Goal: Task Accomplishment & Management: Complete application form

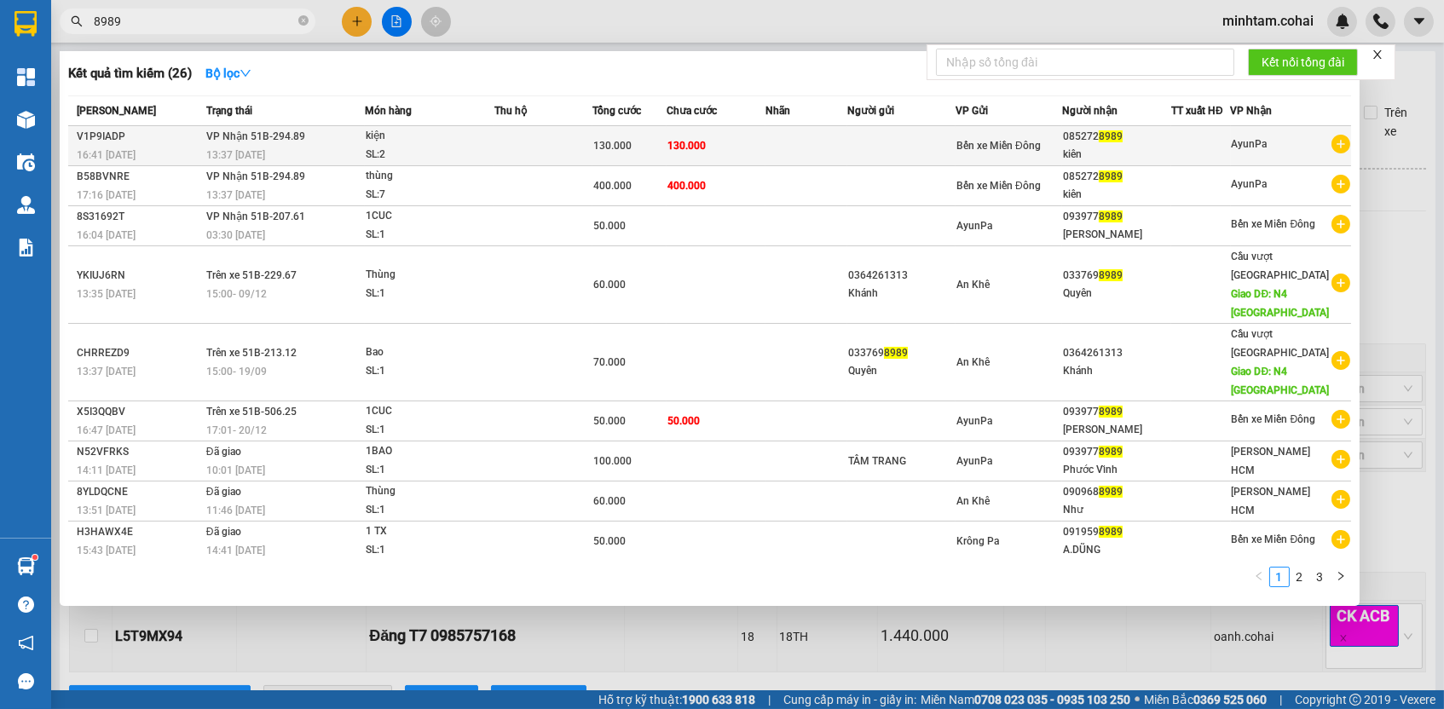
type input "8989"
click at [609, 144] on span "130.000" at bounding box center [612, 146] width 38 height 12
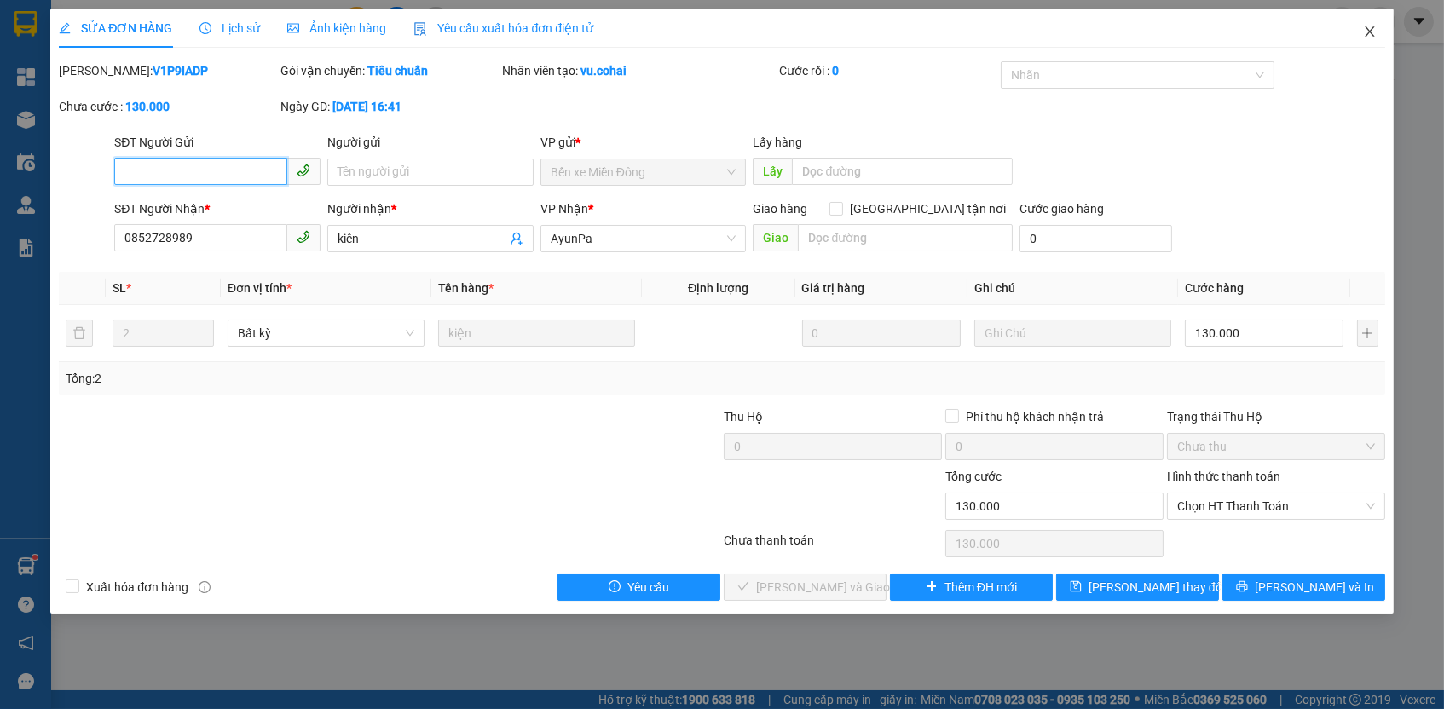
type input "0852728989"
type input "kiên"
type input "130.000"
click at [468, 169] on input "Người gửi" at bounding box center [430, 172] width 206 height 27
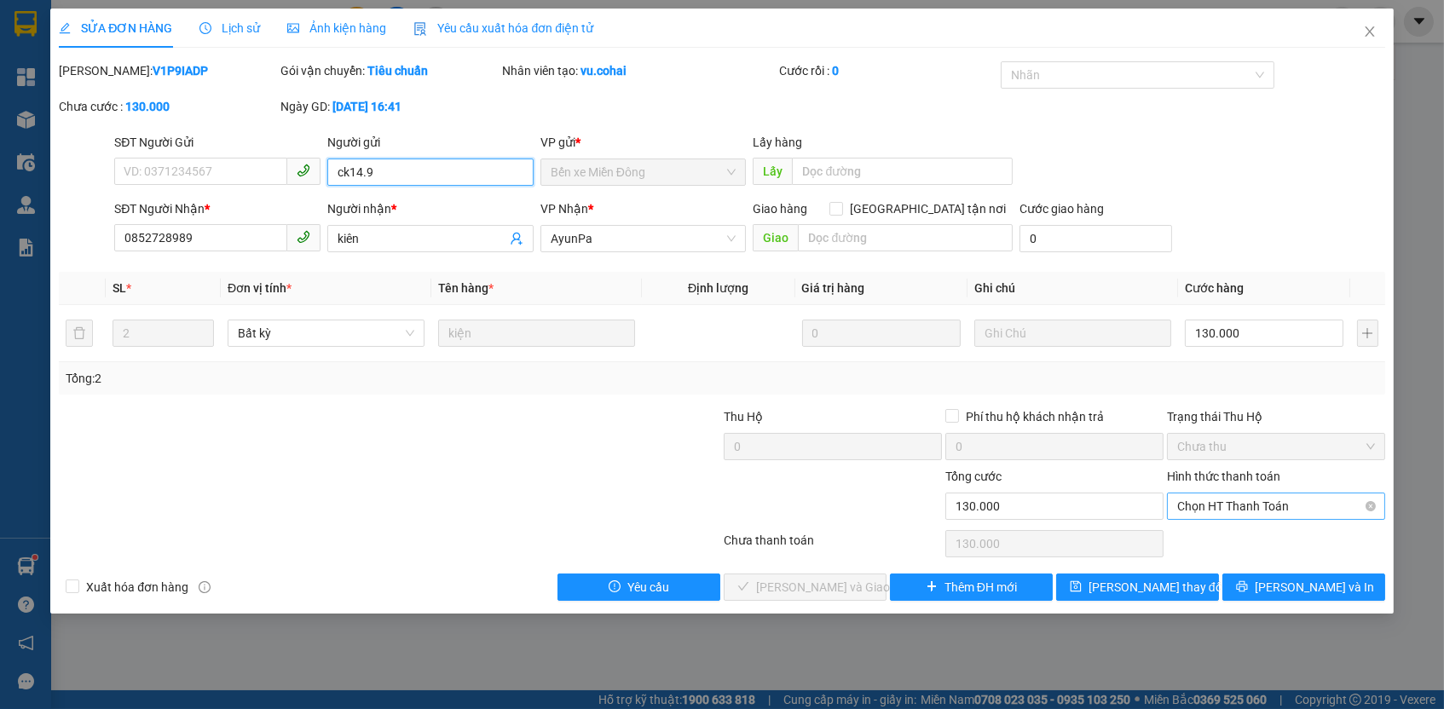
click at [1242, 496] on span "Chọn HT Thanh Toán" at bounding box center [1276, 507] width 198 height 26
type input "ck14.9"
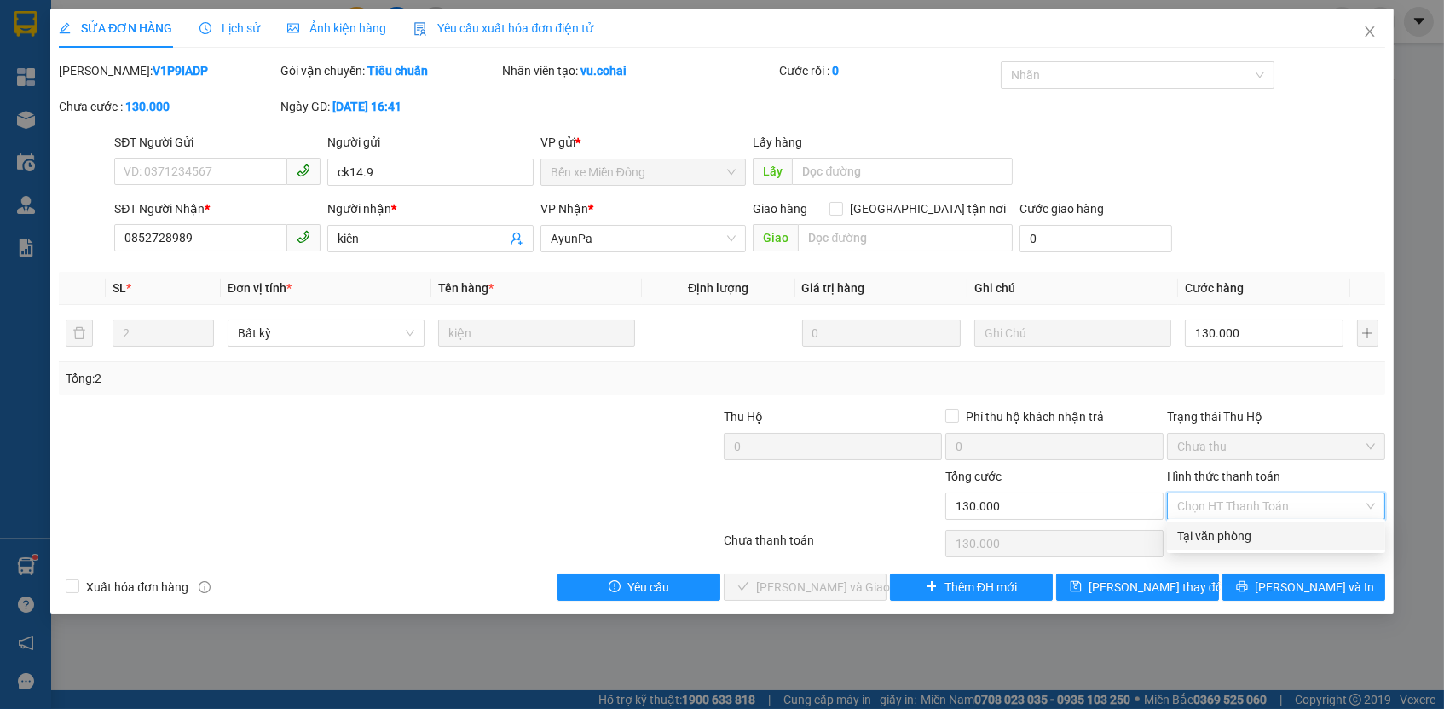
click at [1235, 535] on div "Tại văn phòng" at bounding box center [1276, 536] width 198 height 19
type input "0"
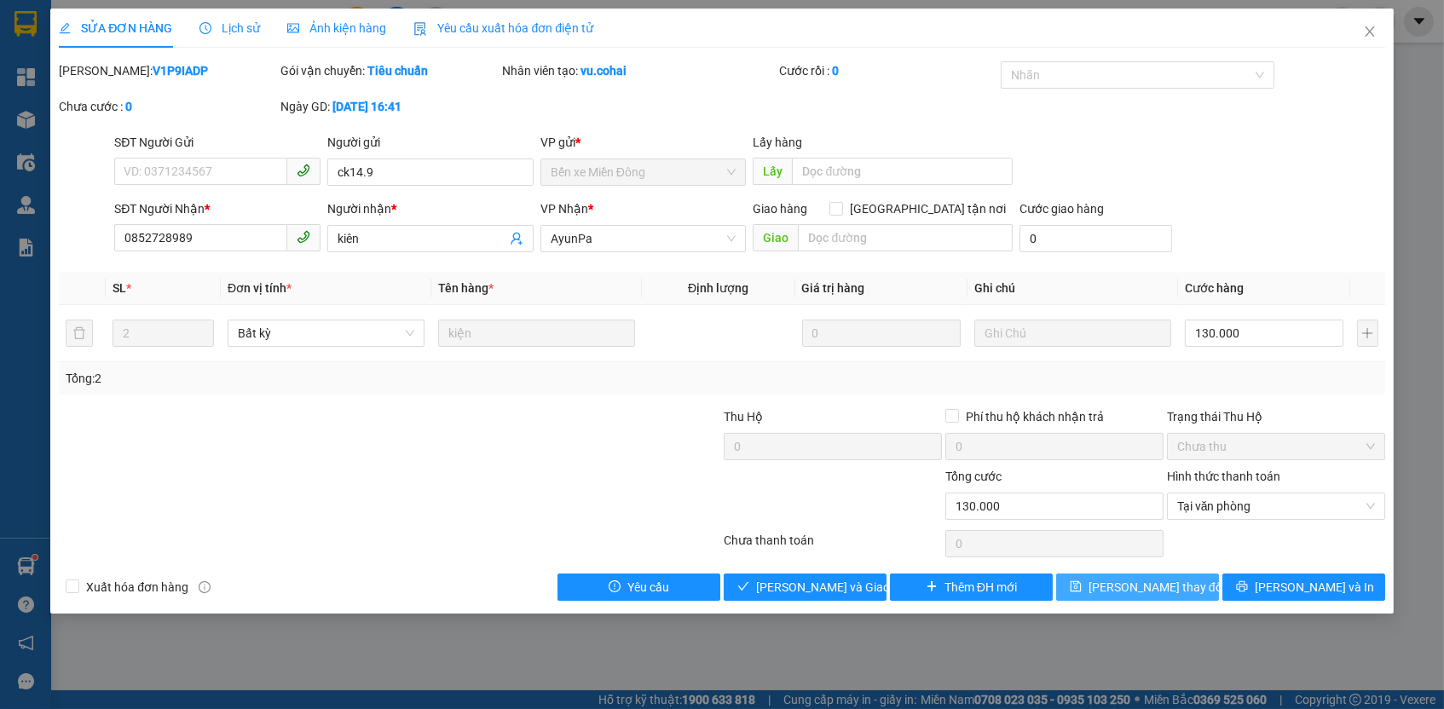
click at [1180, 584] on span "[PERSON_NAME] thay đổi" at bounding box center [1157, 587] width 136 height 19
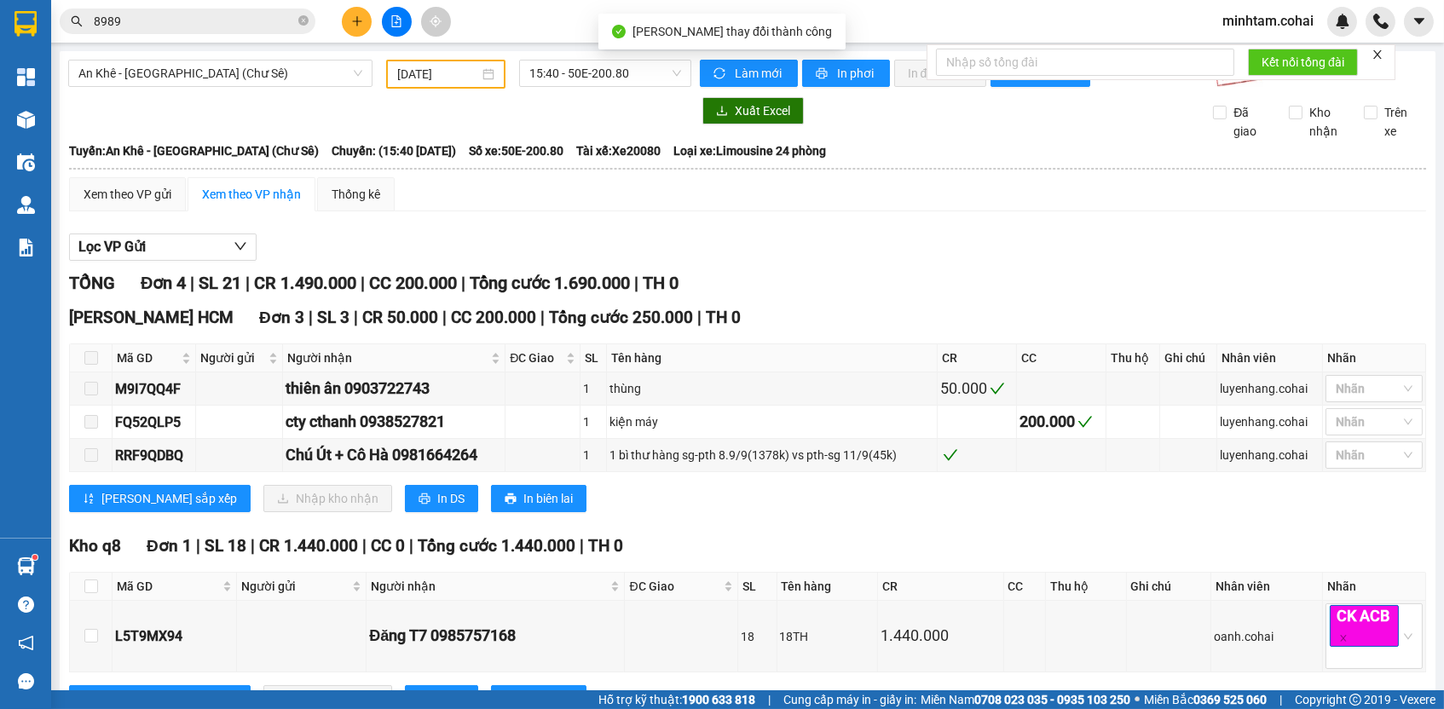
click at [272, 20] on input "8989" at bounding box center [194, 21] width 201 height 19
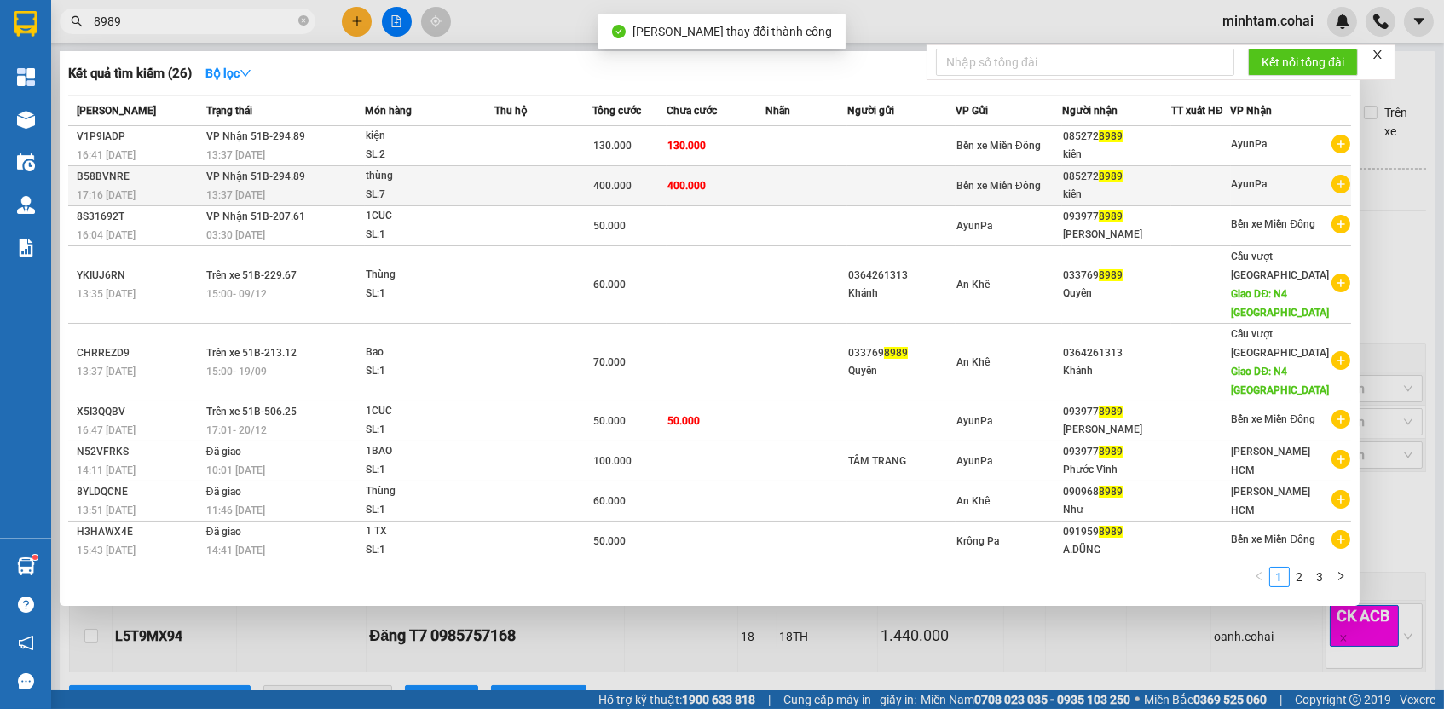
click at [649, 188] on div "400.000" at bounding box center [629, 185] width 73 height 19
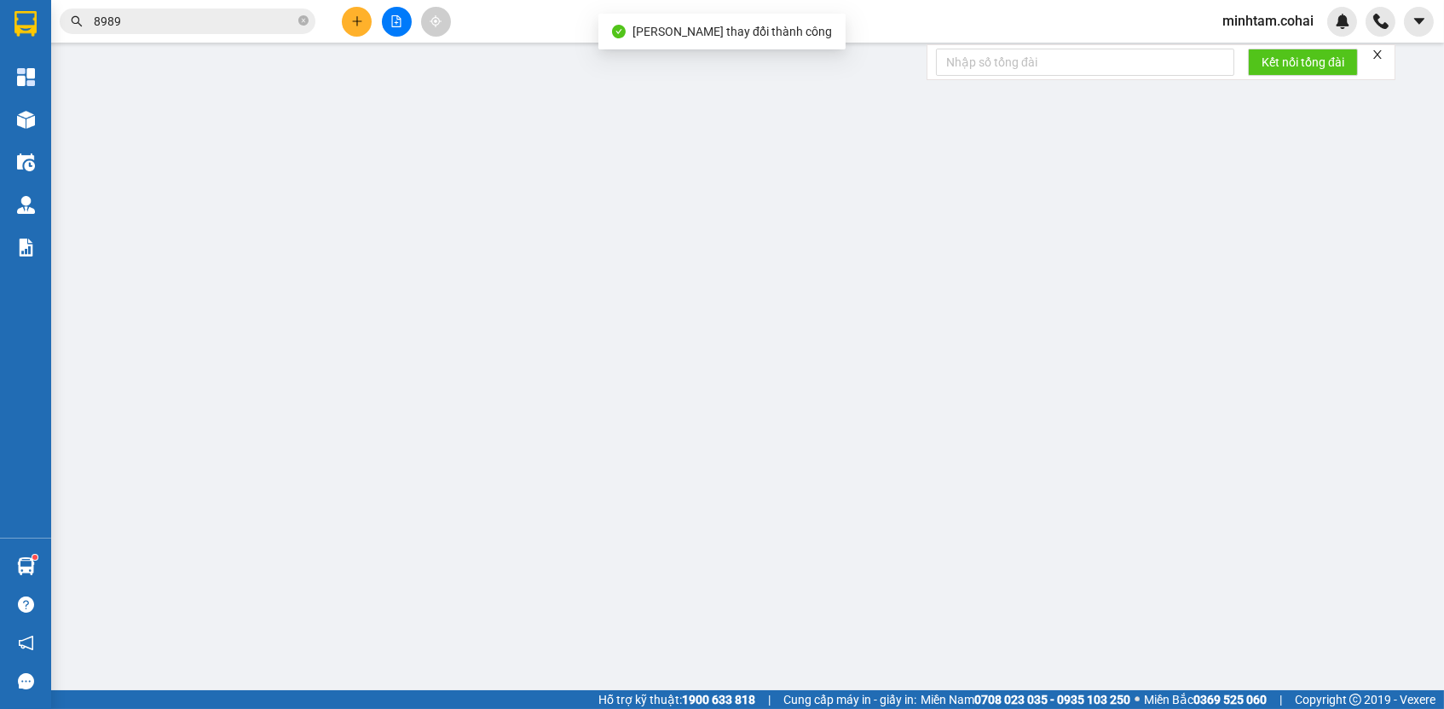
type input "0852728989"
type input "kiên"
type input "400.000"
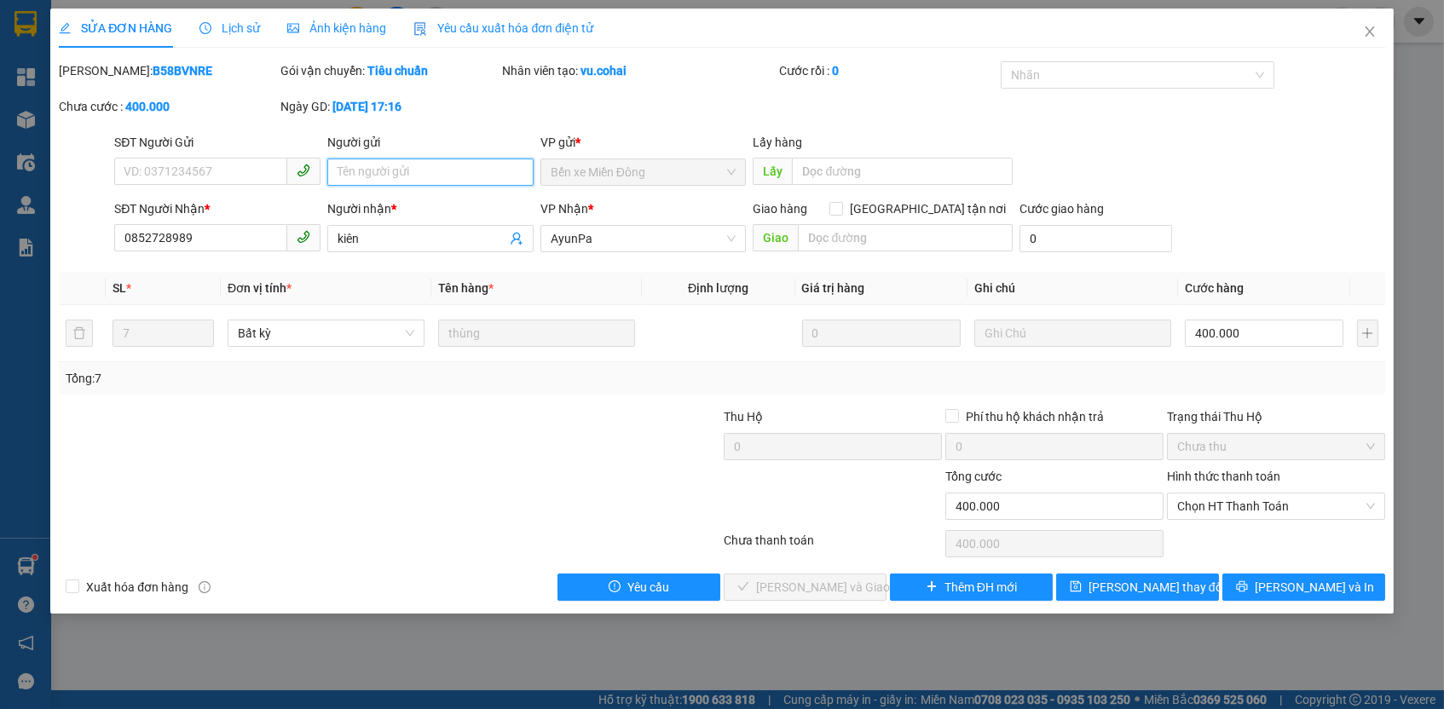
click at [476, 176] on input "Người gửi" at bounding box center [430, 172] width 206 height 27
click at [1193, 500] on span "Chọn HT Thanh Toán" at bounding box center [1276, 507] width 198 height 26
type input "ck14.9"
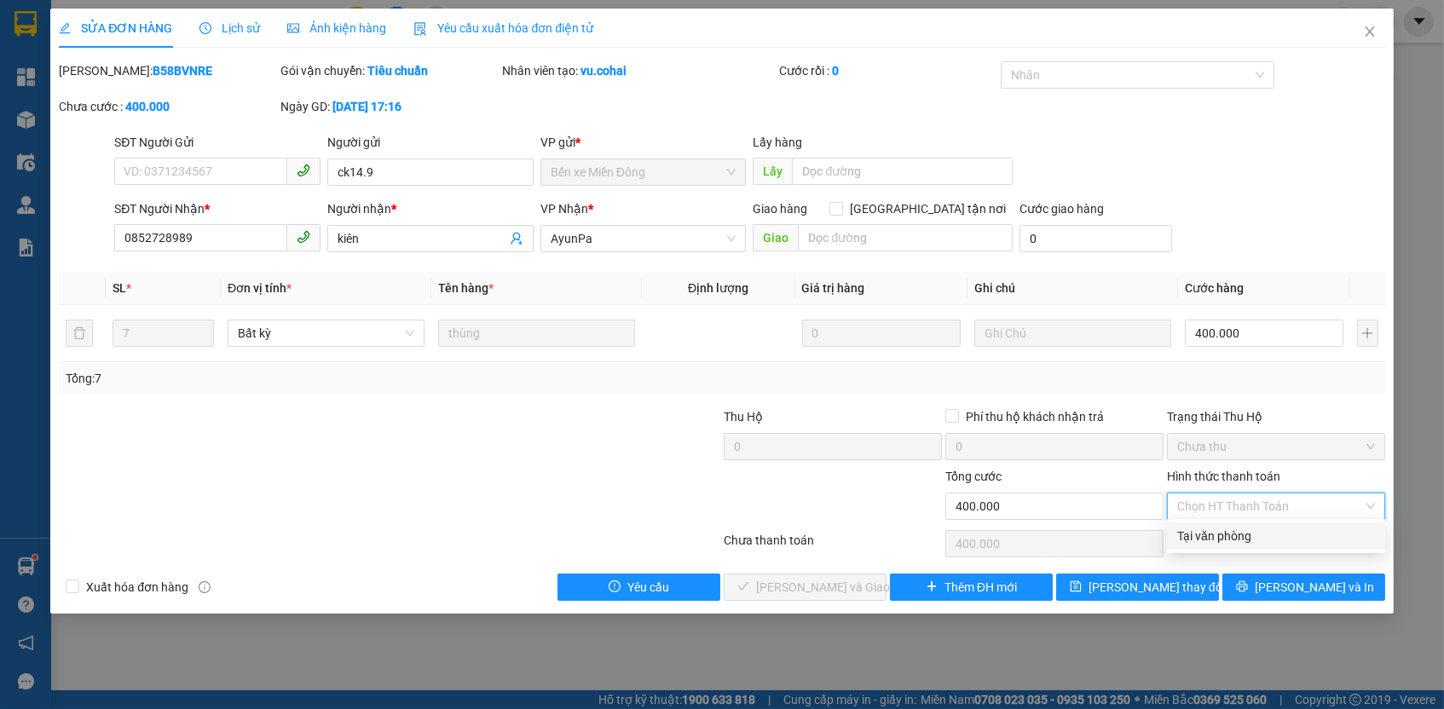
click at [1200, 541] on div "Tại văn phòng" at bounding box center [1276, 536] width 198 height 19
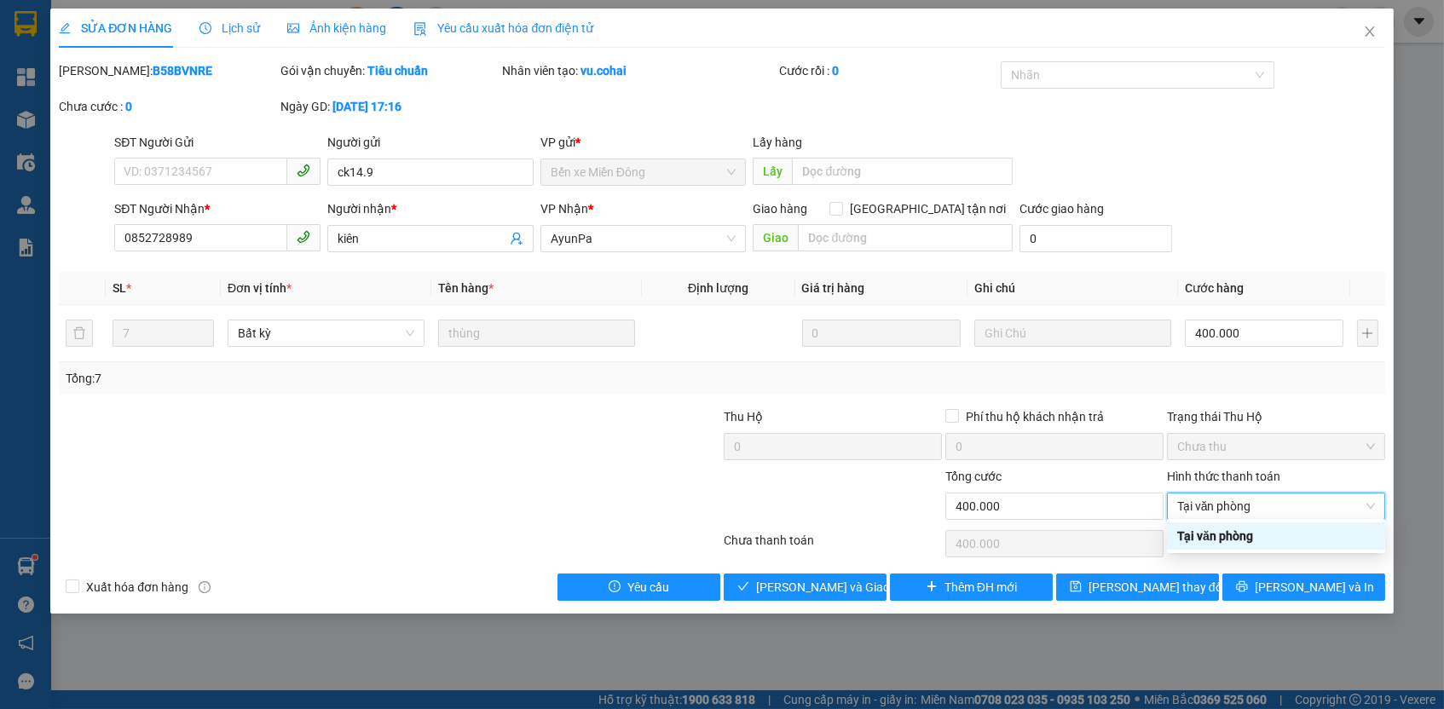
type input "0"
click at [1177, 595] on button "[PERSON_NAME] thay đổi" at bounding box center [1137, 587] width 163 height 27
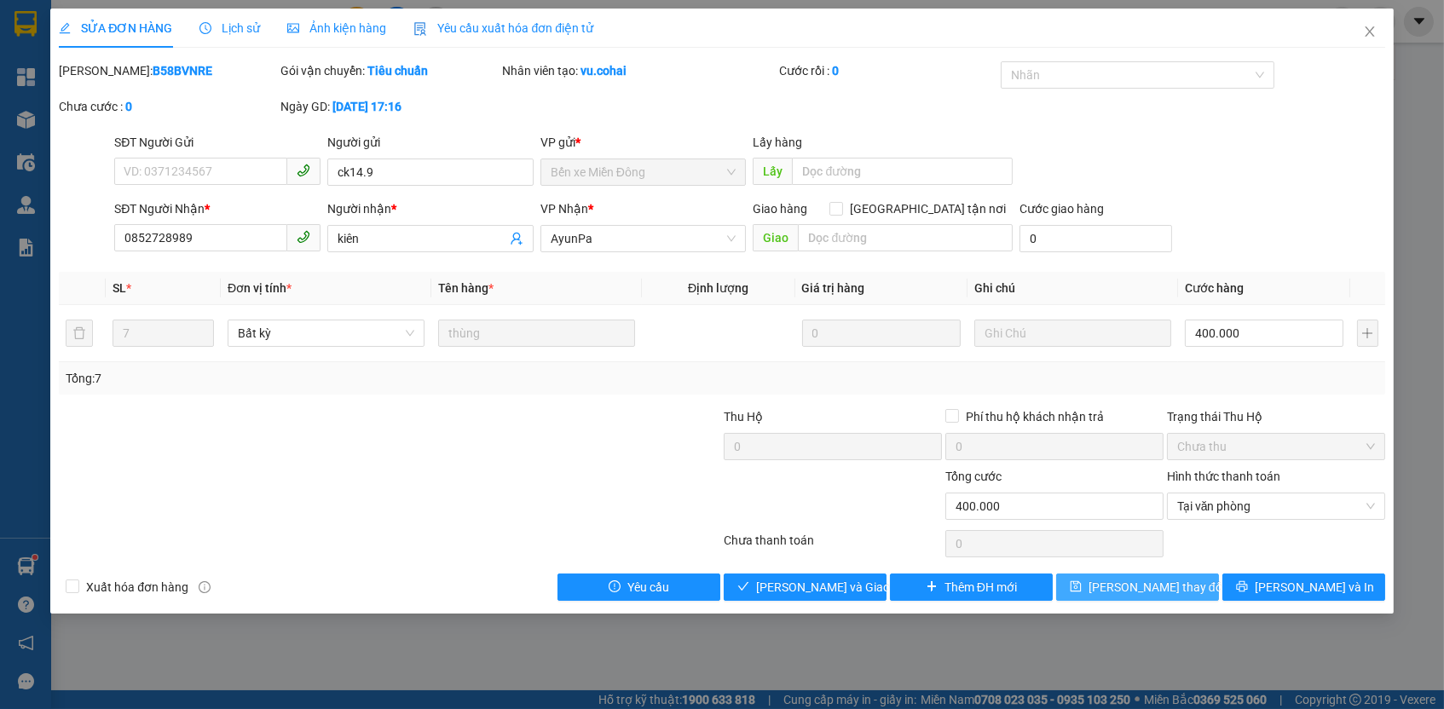
click at [1176, 588] on span "[PERSON_NAME] thay đổi" at bounding box center [1157, 587] width 136 height 19
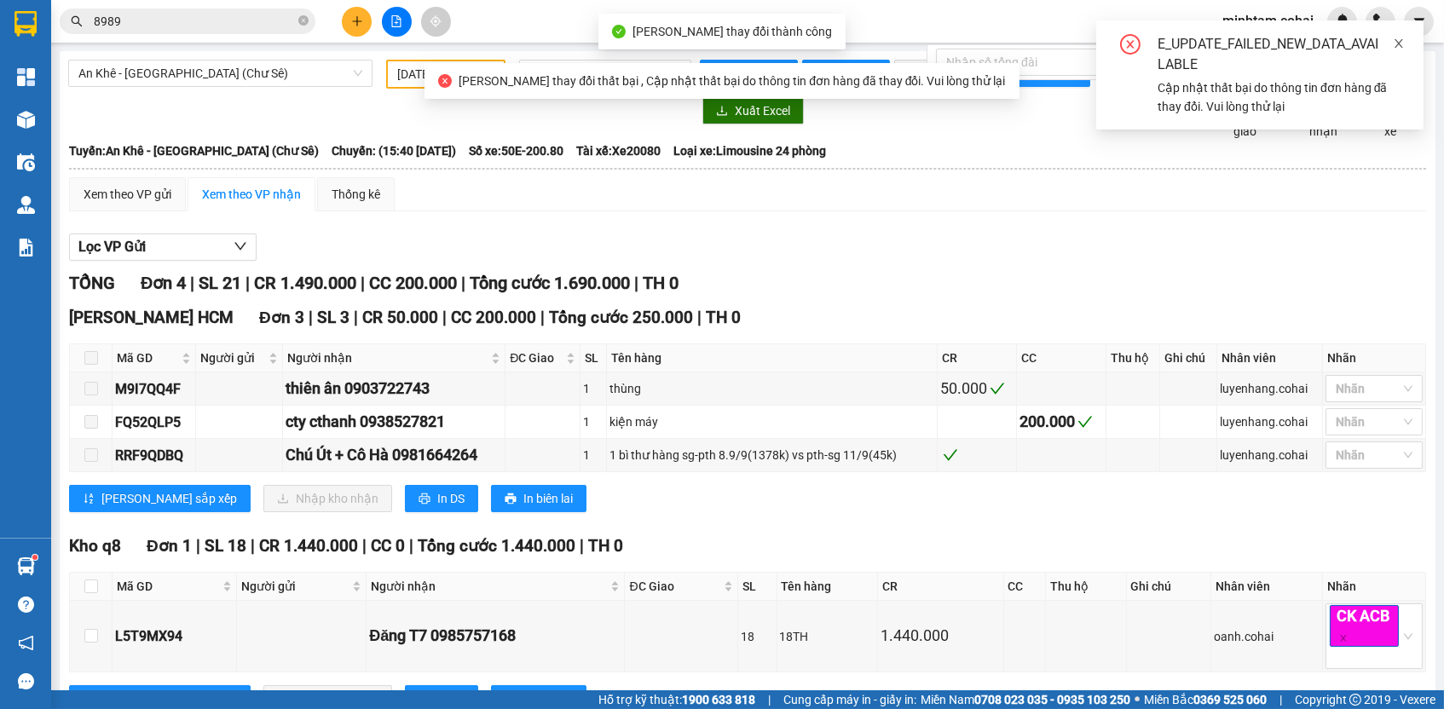
click at [1394, 43] on icon "close" at bounding box center [1399, 44] width 12 height 12
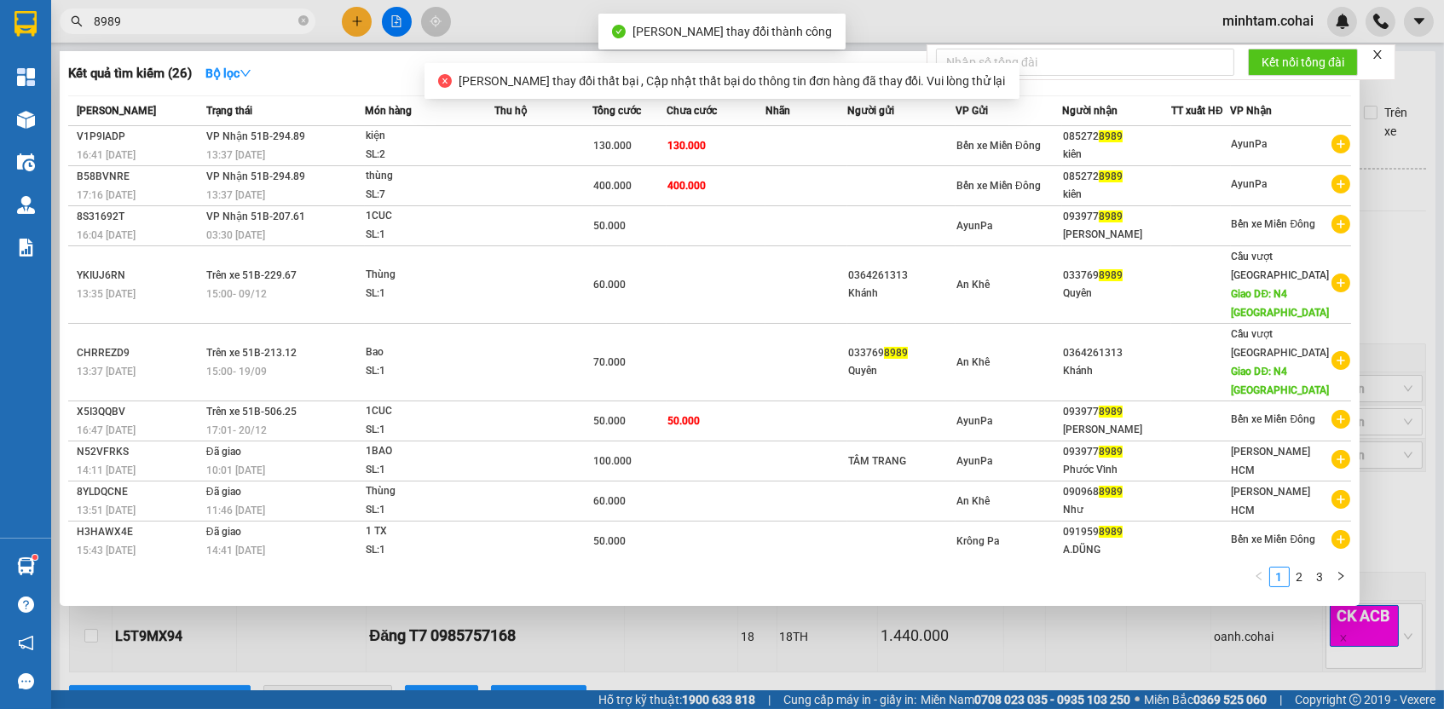
click at [218, 24] on input "8989" at bounding box center [194, 21] width 201 height 19
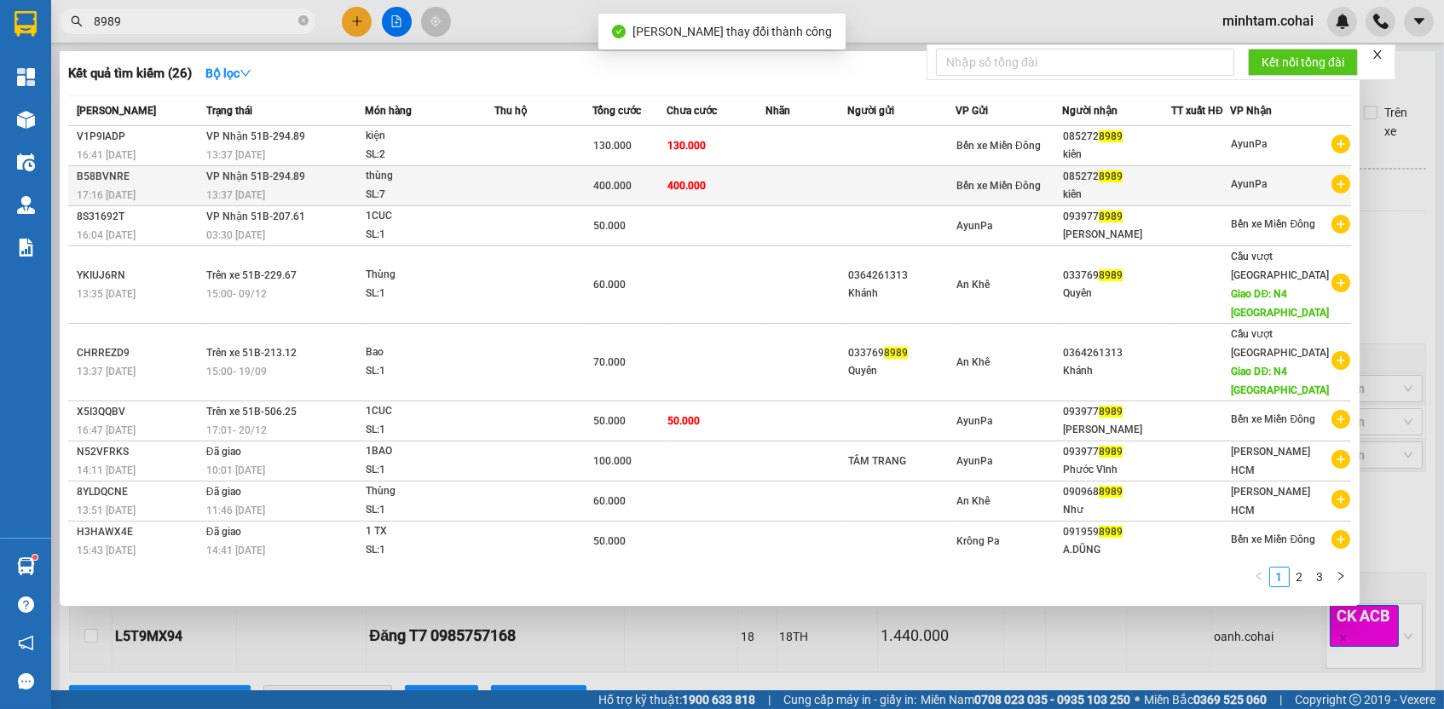
click at [522, 169] on td at bounding box center [543, 186] width 98 height 40
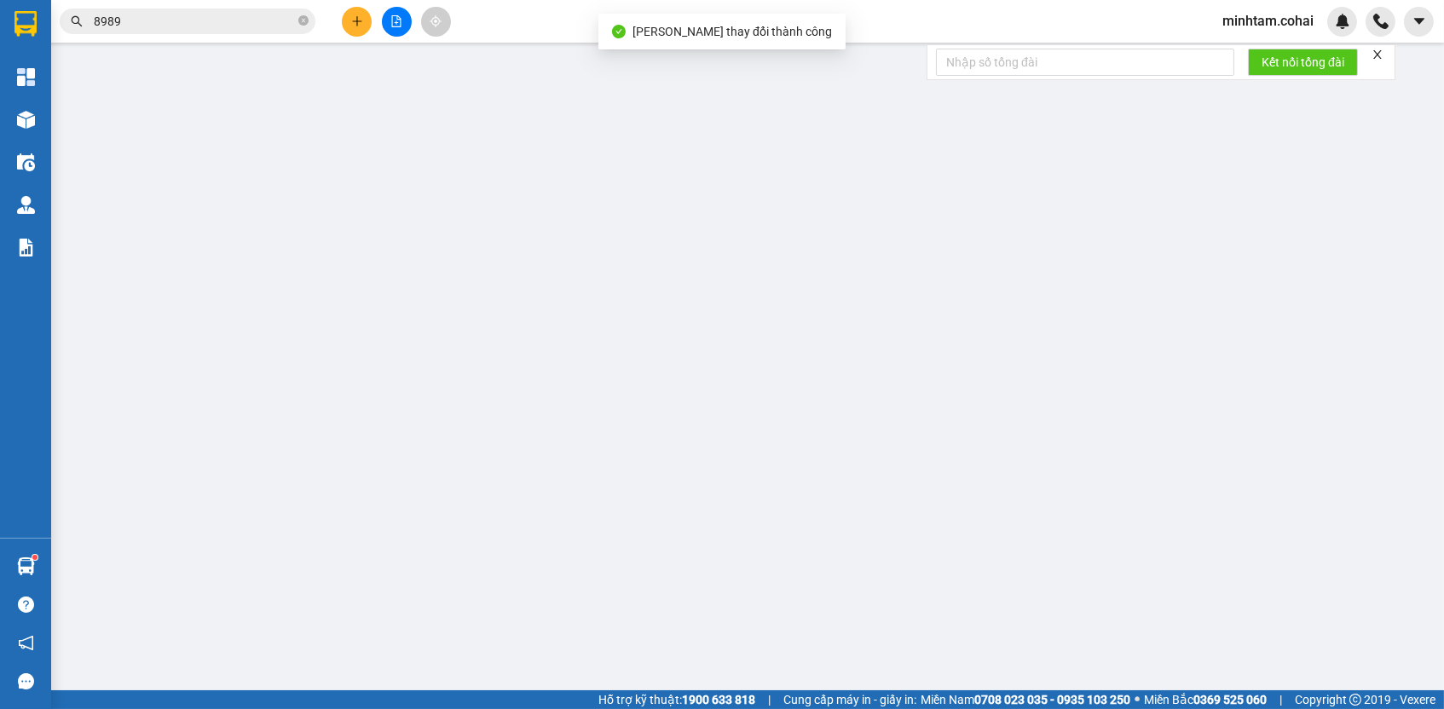
type input "ck14.9"
type input "0852728989"
type input "kiên"
type input "400.000"
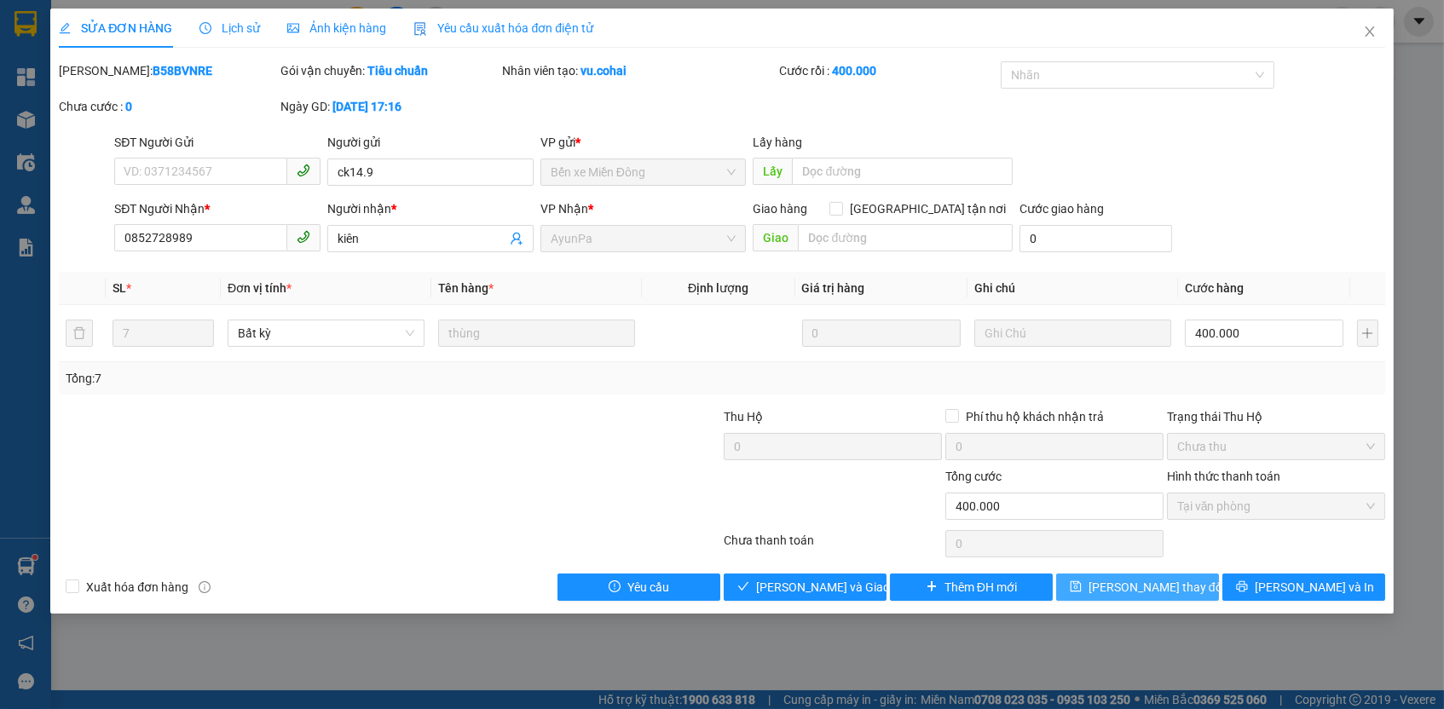
click at [1144, 578] on span "[PERSON_NAME] thay đổi" at bounding box center [1157, 587] width 136 height 19
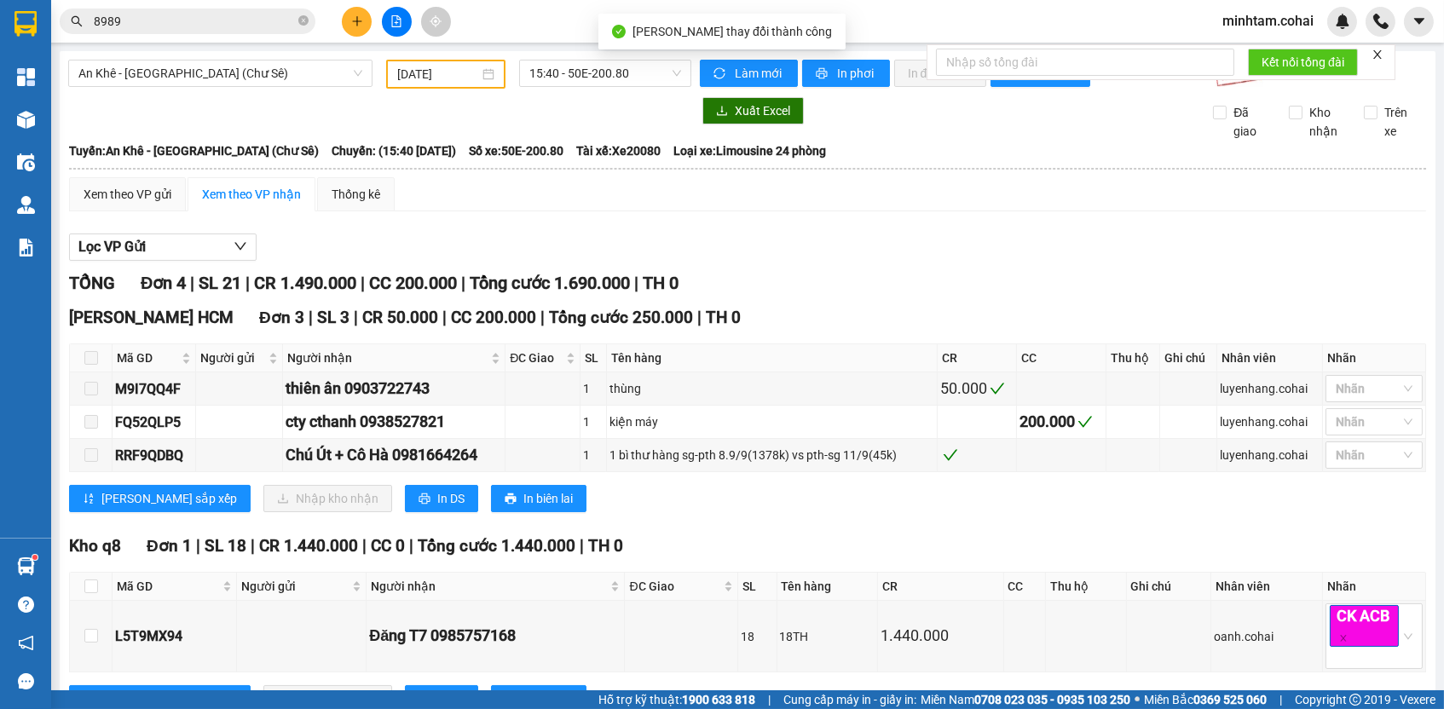
click at [274, 9] on span "8989" at bounding box center [188, 22] width 256 height 26
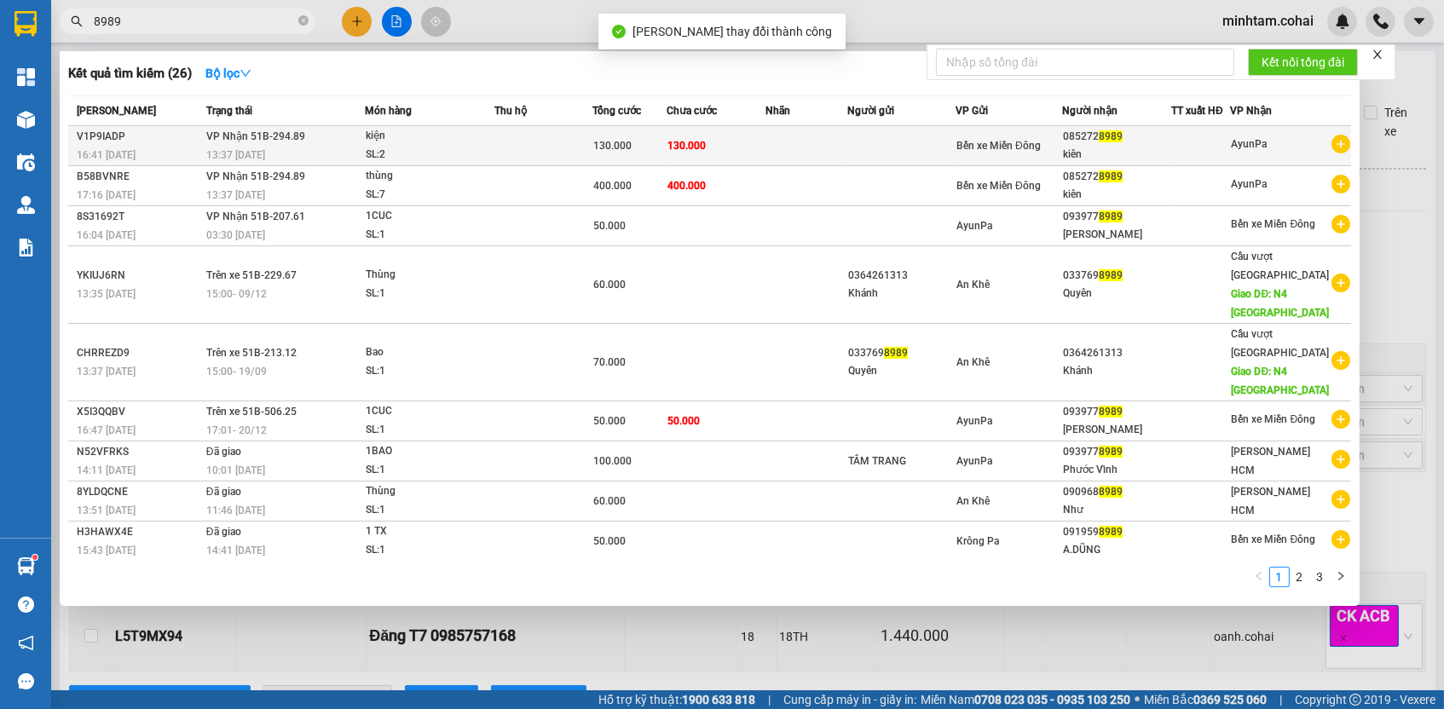
click at [577, 131] on td at bounding box center [543, 146] width 98 height 40
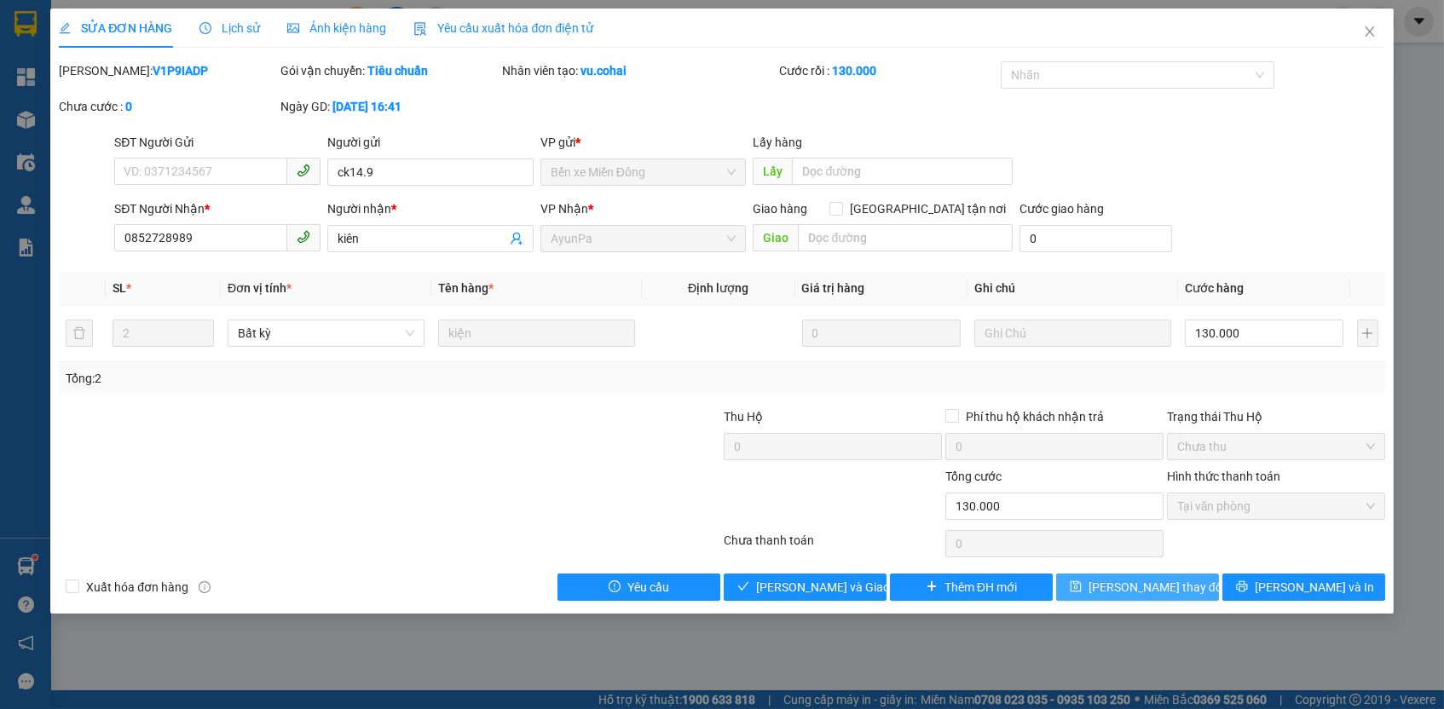
click at [1184, 581] on button "[PERSON_NAME] thay đổi" at bounding box center [1137, 587] width 163 height 27
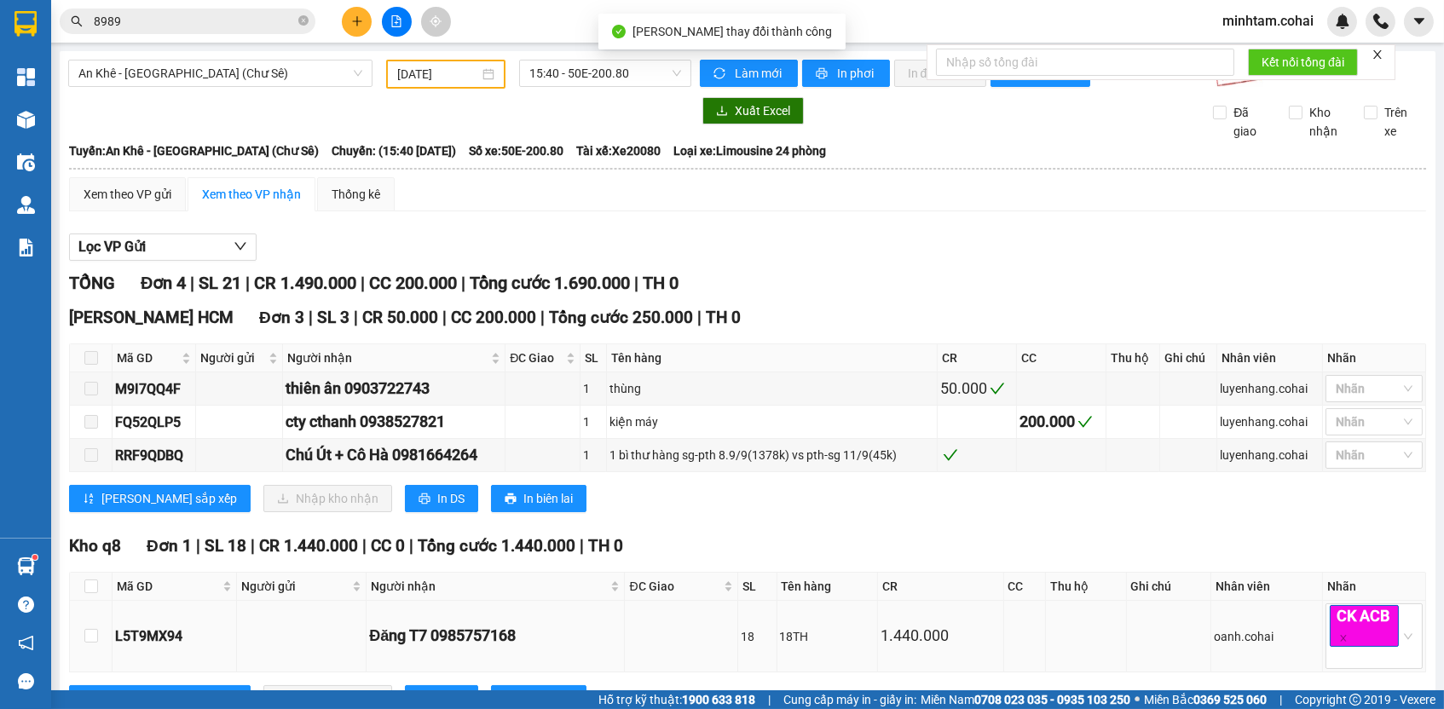
scroll to position [76, 0]
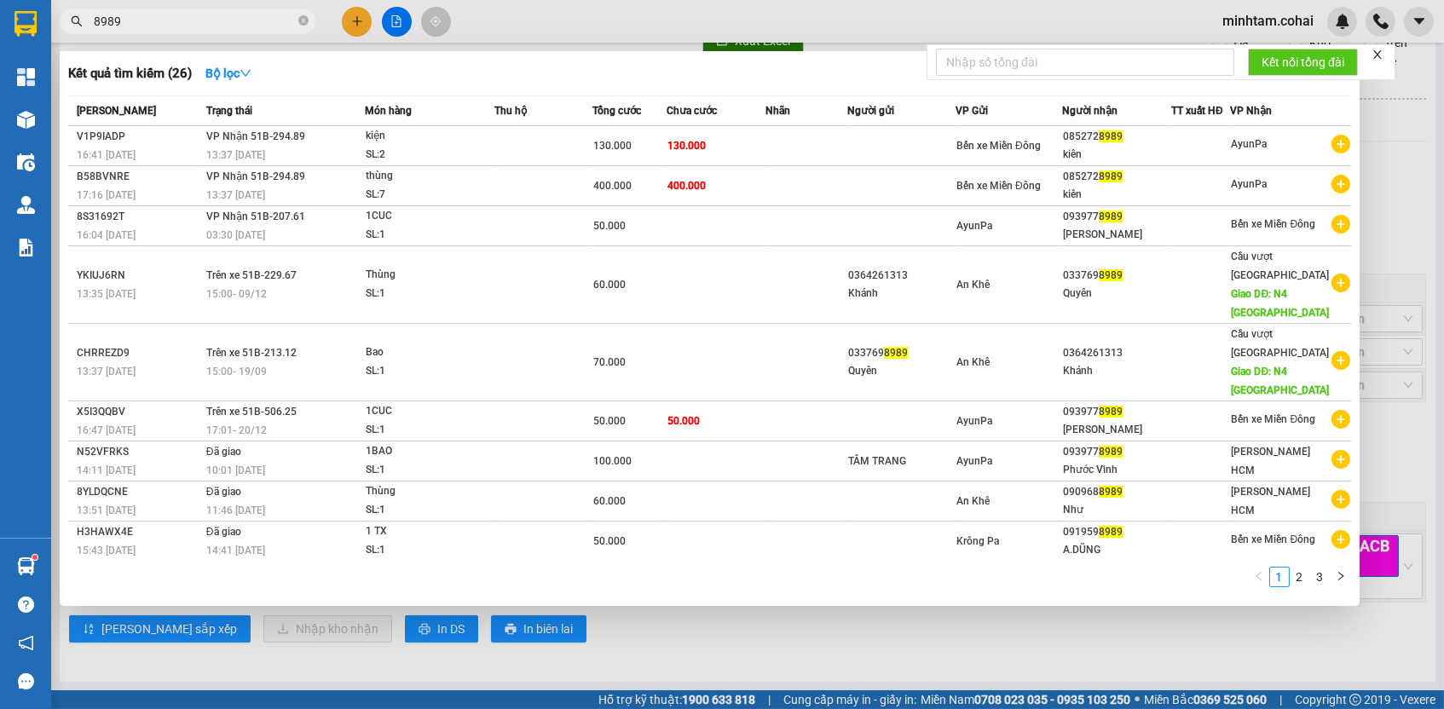
click at [286, 23] on input "8989" at bounding box center [194, 21] width 201 height 19
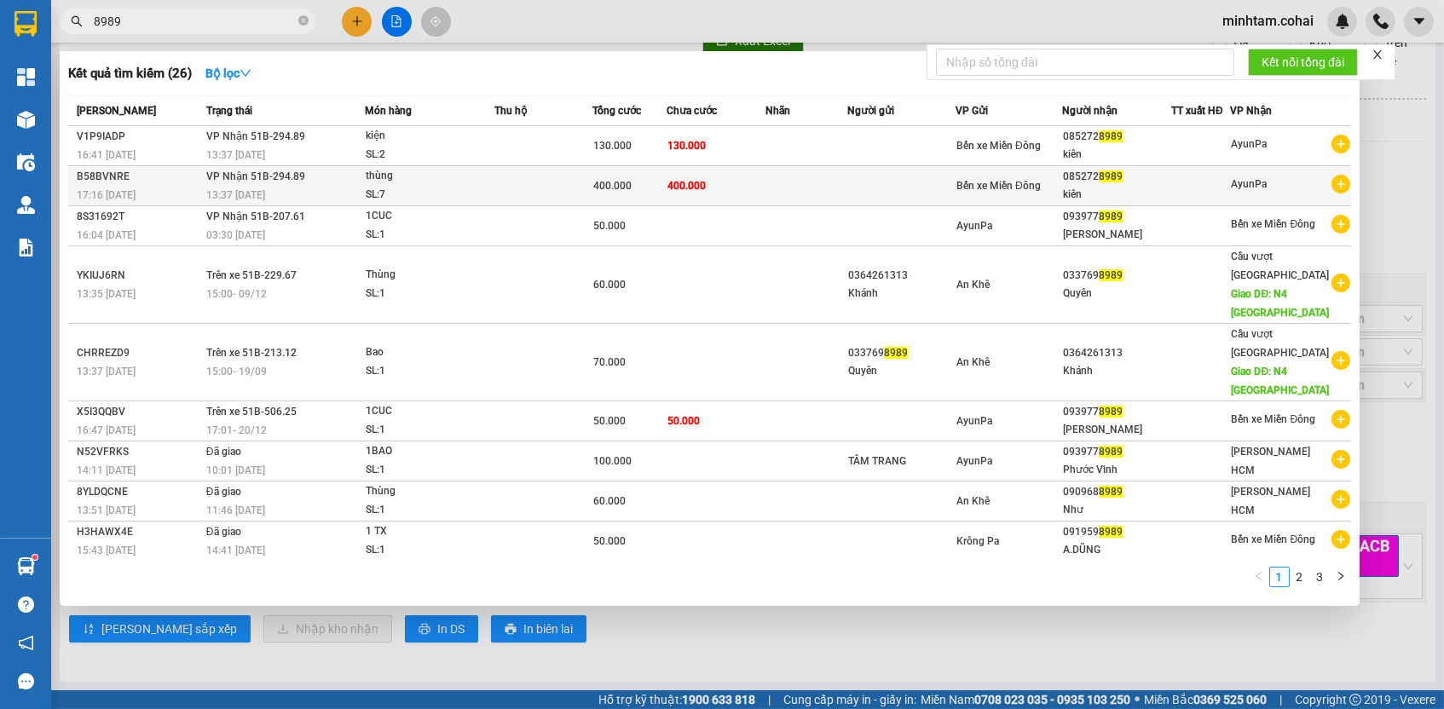
click at [633, 176] on div "400.000" at bounding box center [629, 185] width 73 height 19
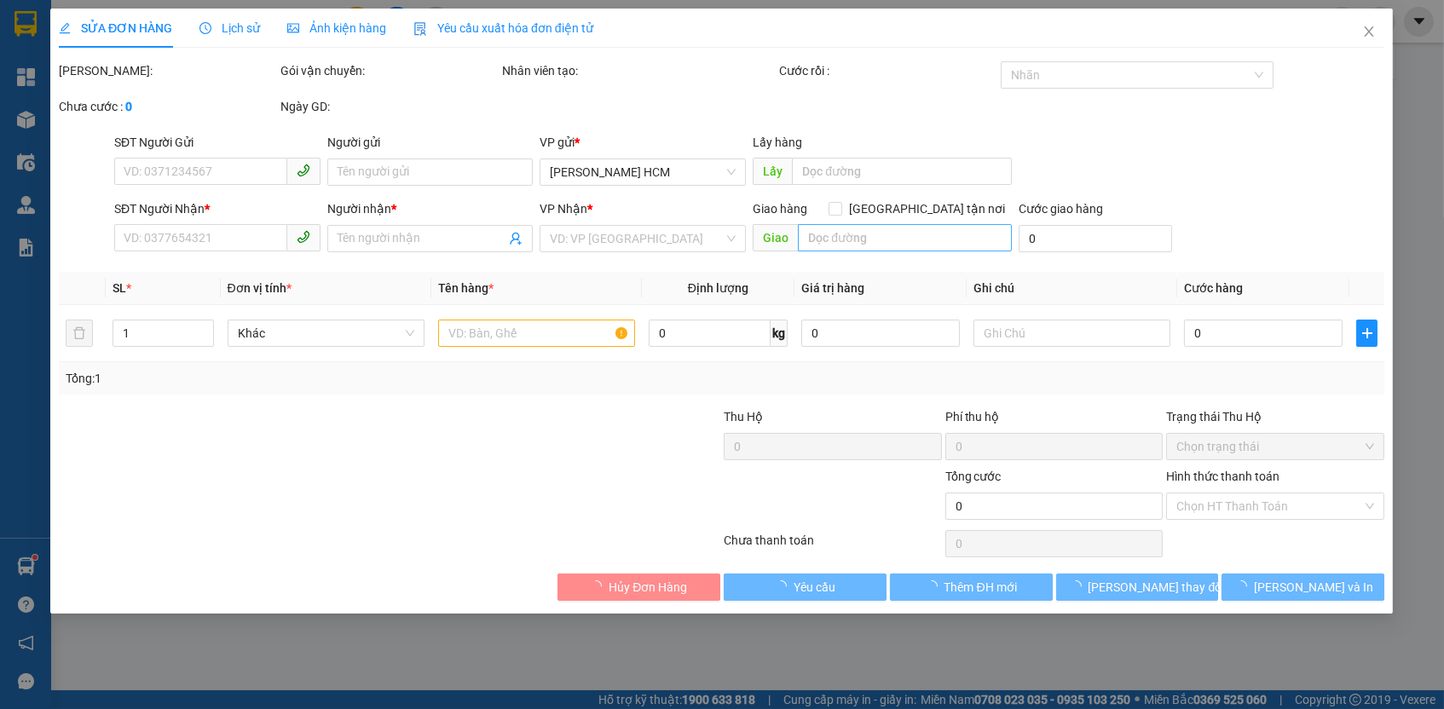
type input "ck14.9"
type input "0852728989"
type input "kiên"
type input "400.000"
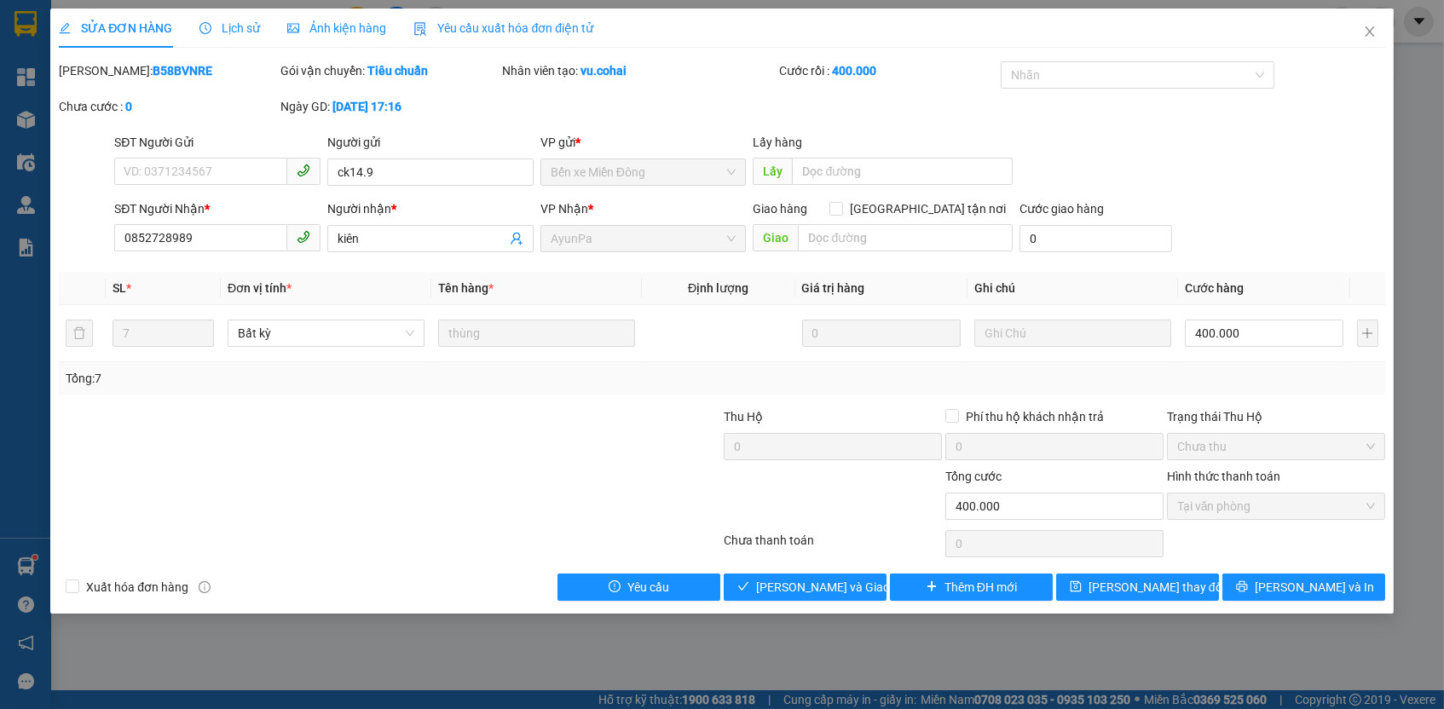
click at [1373, 37] on icon "close" at bounding box center [1370, 32] width 14 height 14
